Goal: Task Accomplishment & Management: Use online tool/utility

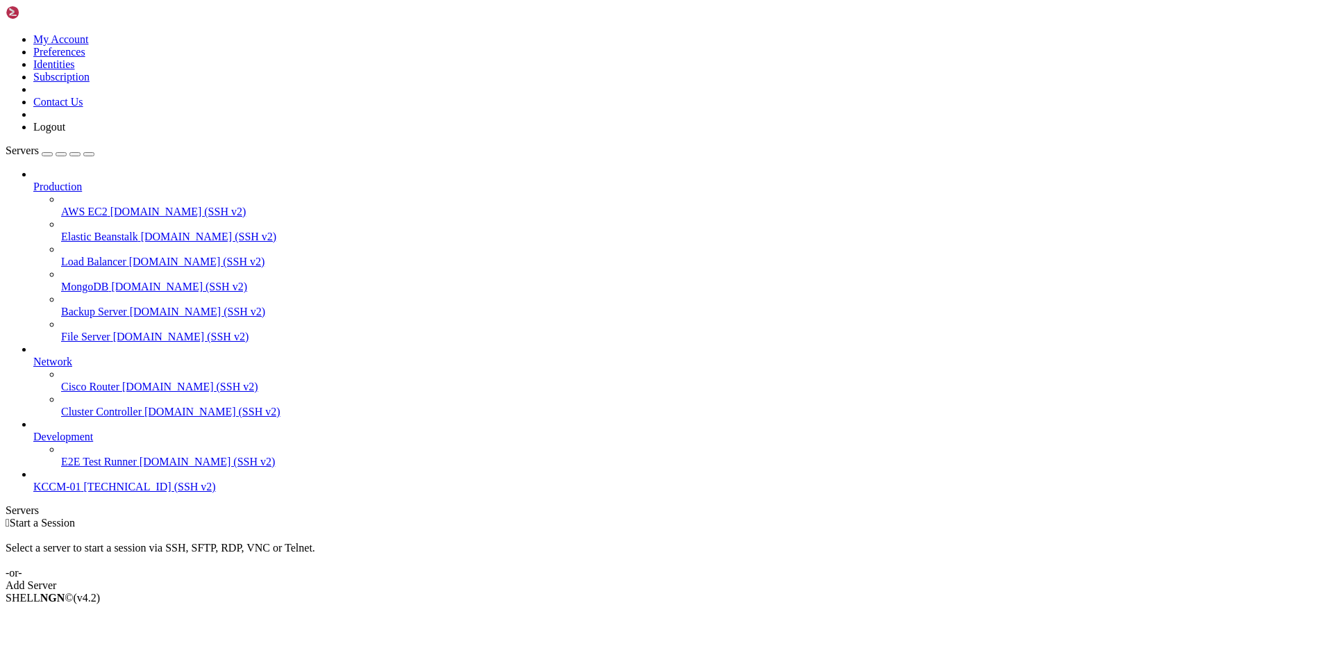
click at [68, 492] on span "KCCM-01" at bounding box center [56, 486] width 47 height 12
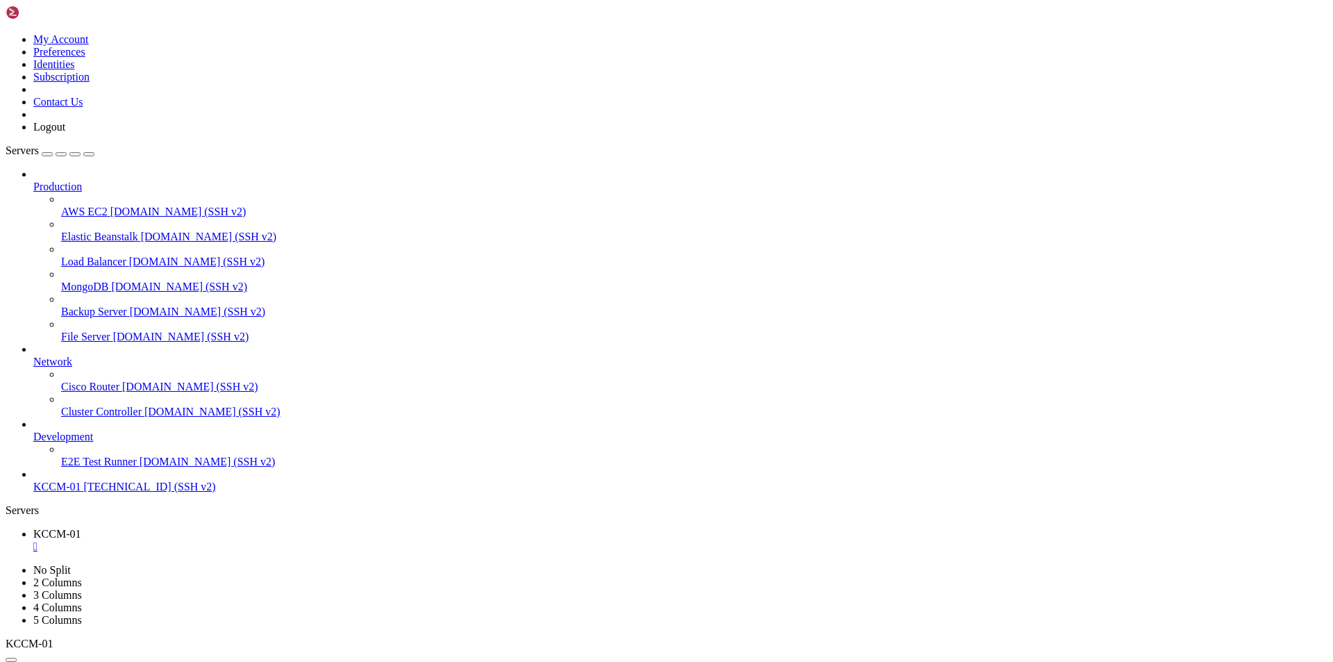
type input "/root"
click at [335, 565] on div "" at bounding box center [680, 571] width 1294 height 12
